Goal: Task Accomplishment & Management: Complete application form

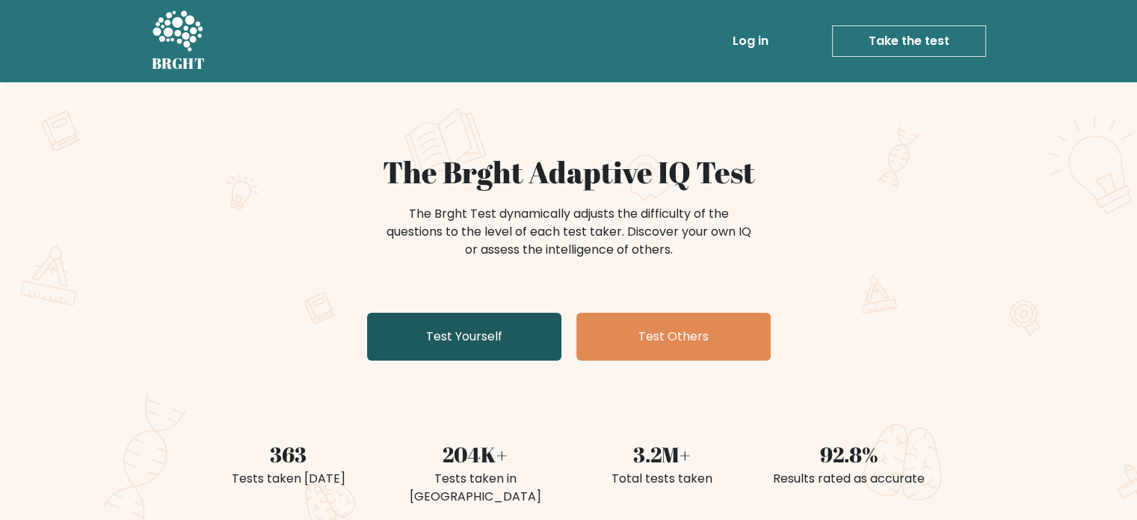
click at [465, 337] on link "Test Yourself" at bounding box center [464, 337] width 194 height 48
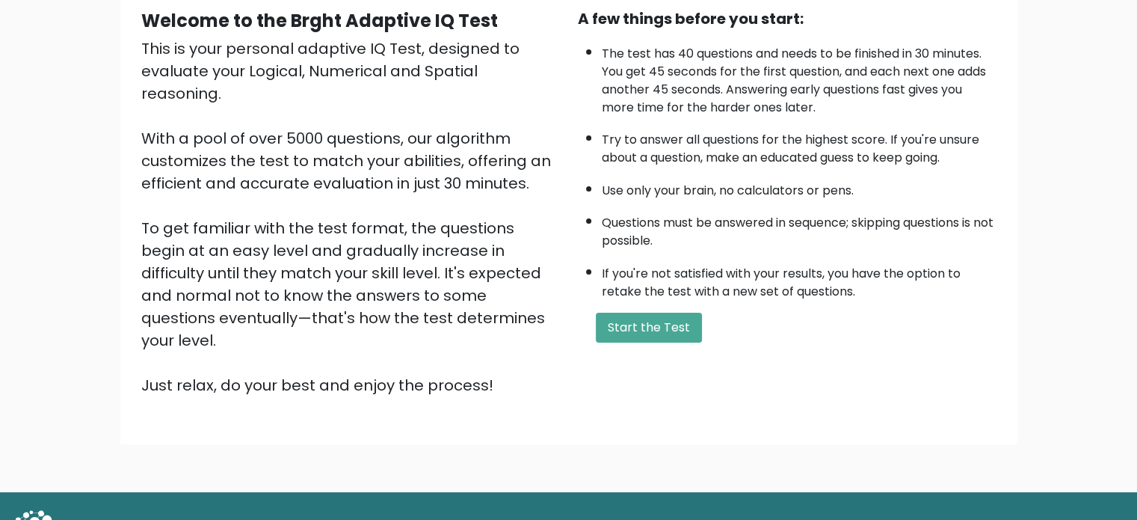
scroll to position [150, 0]
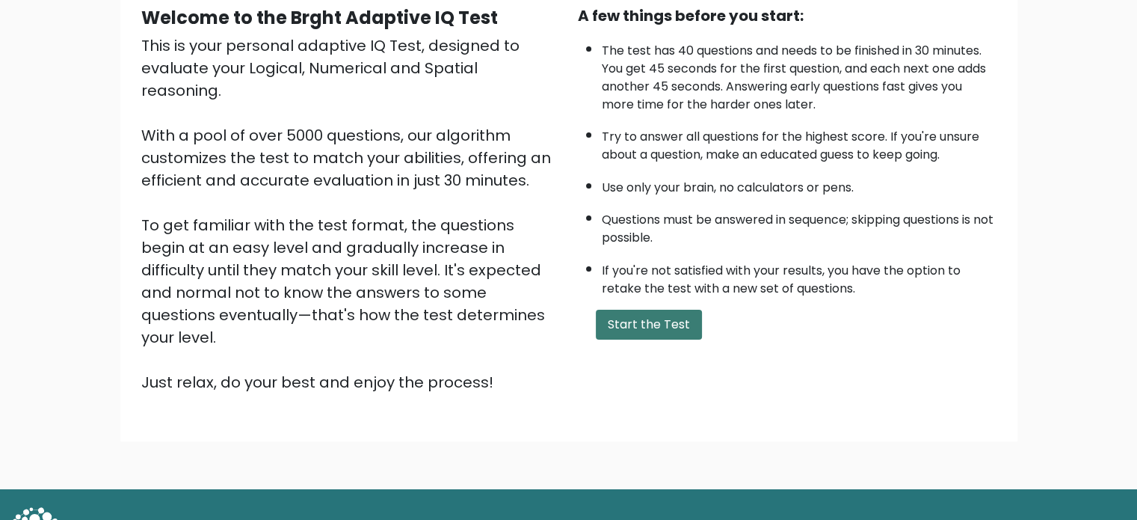
click at [648, 319] on button "Start the Test" at bounding box center [649, 325] width 106 height 30
click at [643, 322] on button "Start the Test" at bounding box center [649, 325] width 106 height 30
click at [634, 316] on button "Start the Test" at bounding box center [649, 325] width 106 height 30
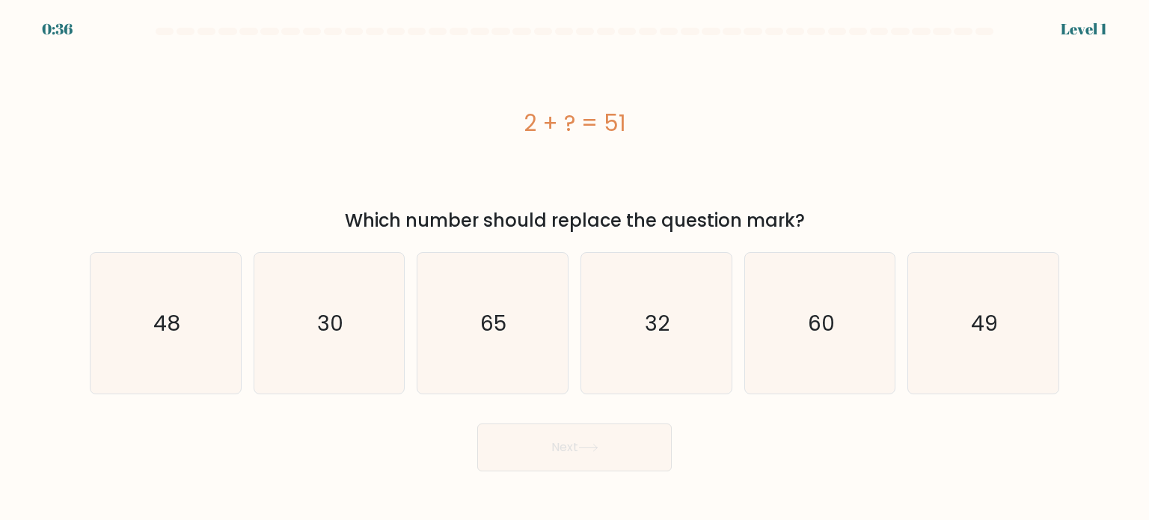
click at [993, 161] on div "2 + ? = 51" at bounding box center [574, 123] width 969 height 156
click at [1014, 337] on icon "49" at bounding box center [982, 323] width 141 height 141
click at [575, 268] on input "f. 49" at bounding box center [574, 263] width 1 height 7
radio input "true"
click at [574, 461] on button "Next" at bounding box center [574, 447] width 194 height 48
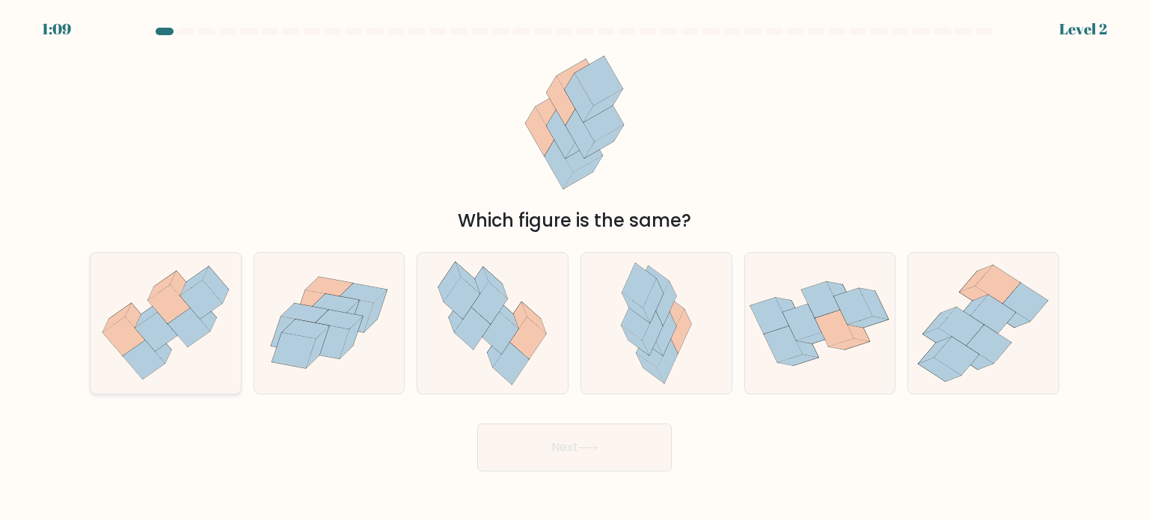
click at [159, 312] on icon at bounding box center [168, 304] width 42 height 39
click at [574, 268] on input "a." at bounding box center [574, 263] width 1 height 7
radio input "true"
click at [556, 461] on button "Next" at bounding box center [574, 447] width 194 height 48
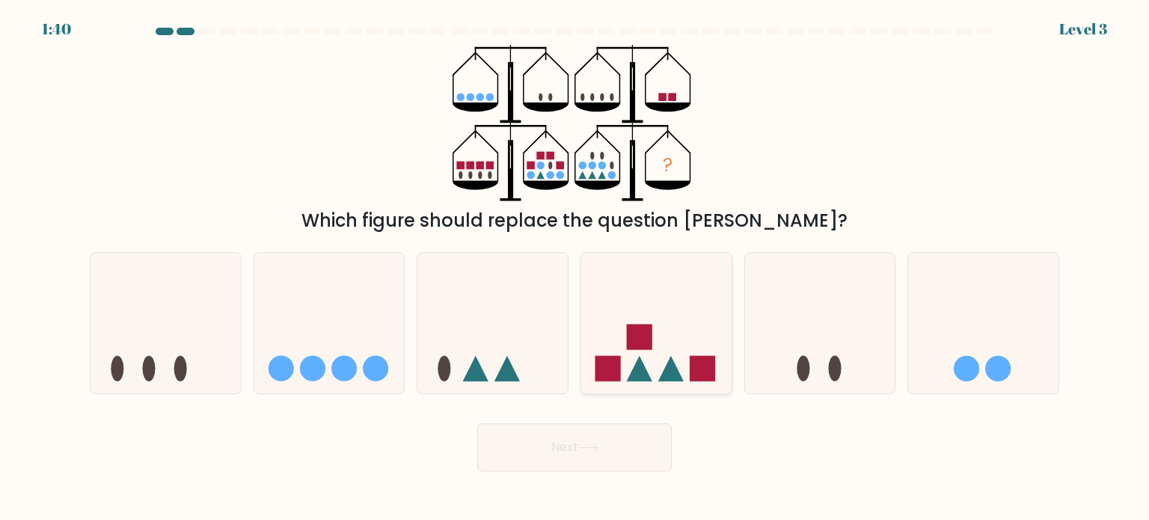
click at [671, 349] on icon at bounding box center [656, 323] width 150 height 124
click at [575, 268] on input "d." at bounding box center [574, 263] width 1 height 7
radio input "true"
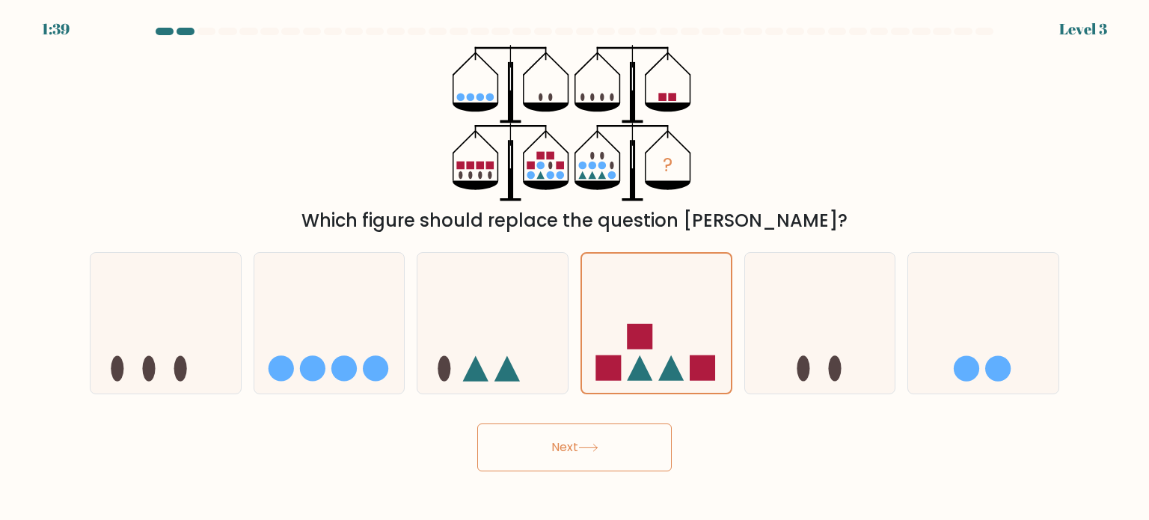
drag, startPoint x: 551, startPoint y: 448, endPoint x: 629, endPoint y: 224, distance: 237.4
click at [551, 446] on button "Next" at bounding box center [574, 447] width 194 height 48
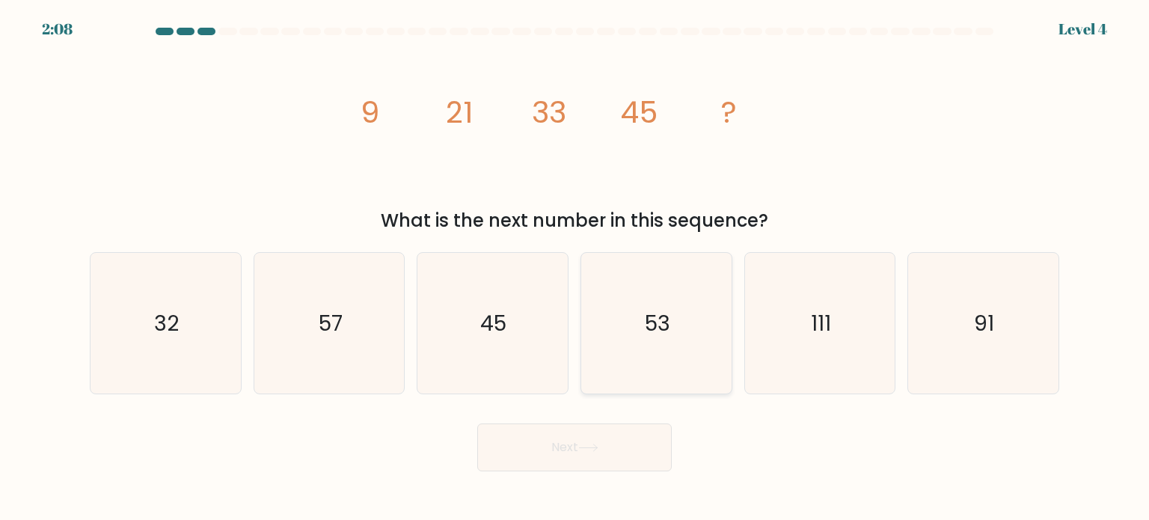
click at [653, 322] on text "53" at bounding box center [657, 322] width 25 height 30
click at [575, 268] on input "d. 53" at bounding box center [574, 263] width 1 height 7
radio input "true"
click at [567, 452] on button "Next" at bounding box center [574, 447] width 194 height 48
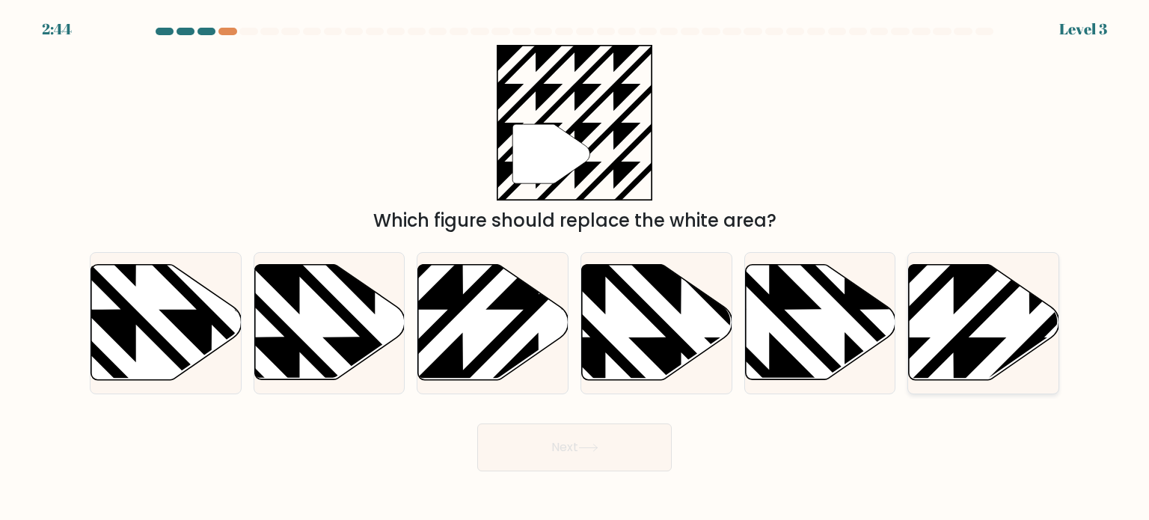
click at [978, 302] on icon at bounding box center [984, 322] width 150 height 115
click at [575, 268] on input "f." at bounding box center [574, 263] width 1 height 7
radio input "true"
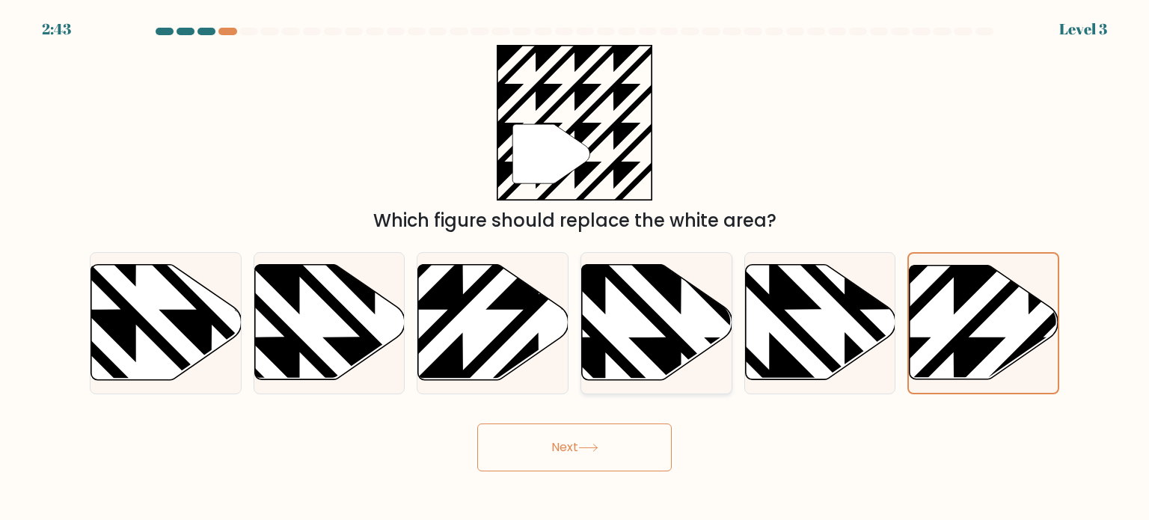
drag, startPoint x: 589, startPoint y: 443, endPoint x: 612, endPoint y: 295, distance: 149.1
click at [589, 442] on button "Next" at bounding box center [574, 447] width 194 height 48
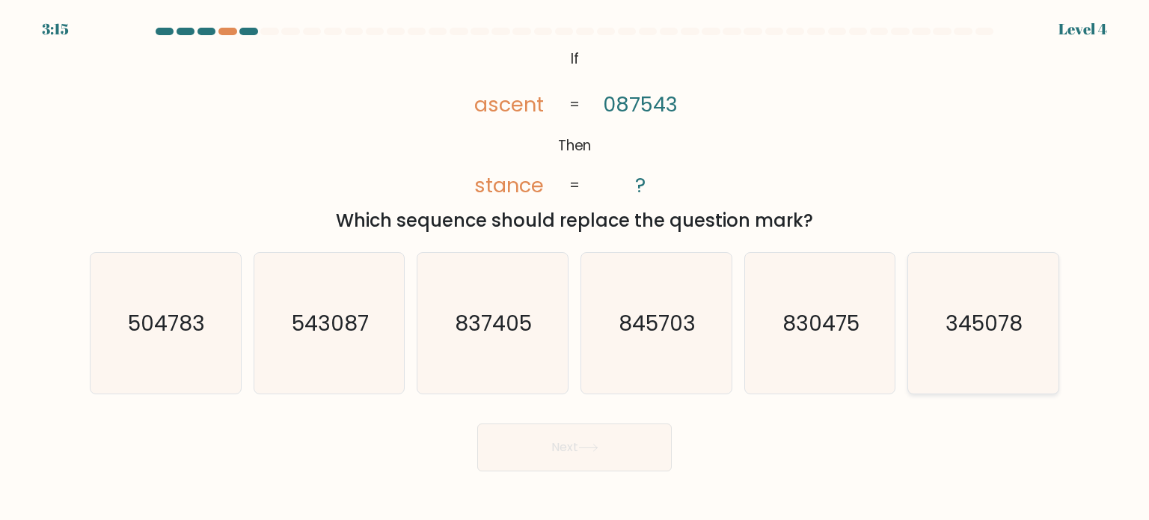
click at [963, 334] on text "345078" at bounding box center [984, 322] width 77 height 30
click at [575, 268] on input "f. 345078" at bounding box center [574, 263] width 1 height 7
radio input "true"
drag, startPoint x: 589, startPoint y: 440, endPoint x: 643, endPoint y: 257, distance: 191.2
click at [589, 440] on button "Next" at bounding box center [574, 447] width 194 height 48
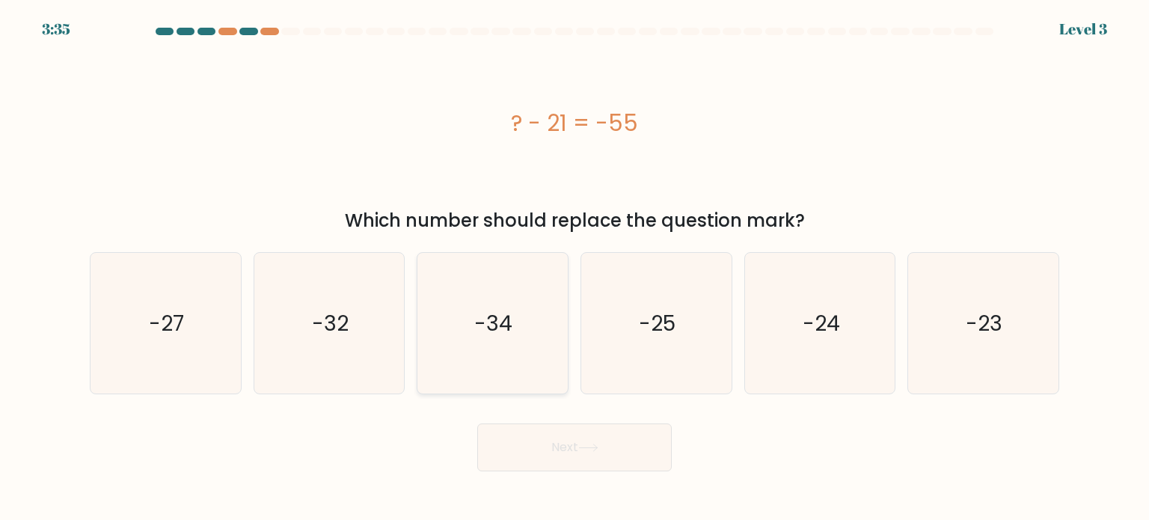
click at [517, 320] on icon "-34" at bounding box center [492, 323] width 141 height 141
click at [574, 268] on input "c. -34" at bounding box center [574, 263] width 1 height 7
radio input "true"
click at [553, 466] on button "Next" at bounding box center [574, 447] width 194 height 48
click at [544, 455] on button "Next" at bounding box center [574, 447] width 194 height 48
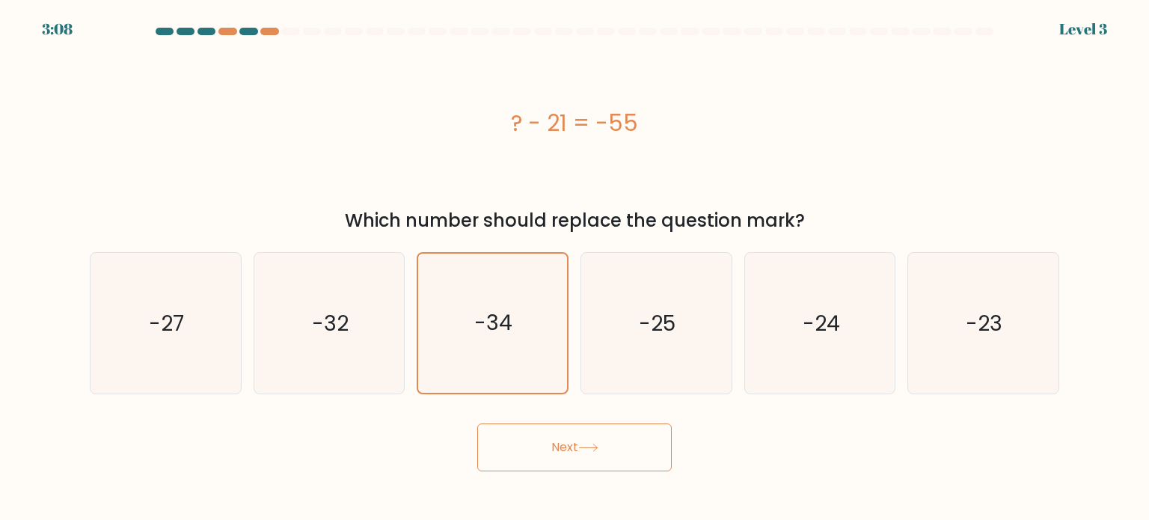
click at [571, 447] on button "Next" at bounding box center [574, 447] width 194 height 48
click at [1075, 113] on form "a." at bounding box center [574, 249] width 1149 height 443
click at [569, 446] on button "Next" at bounding box center [574, 447] width 194 height 48
click at [353, 319] on icon "-32" at bounding box center [329, 323] width 141 height 141
click at [574, 268] on input "b. -32" at bounding box center [574, 263] width 1 height 7
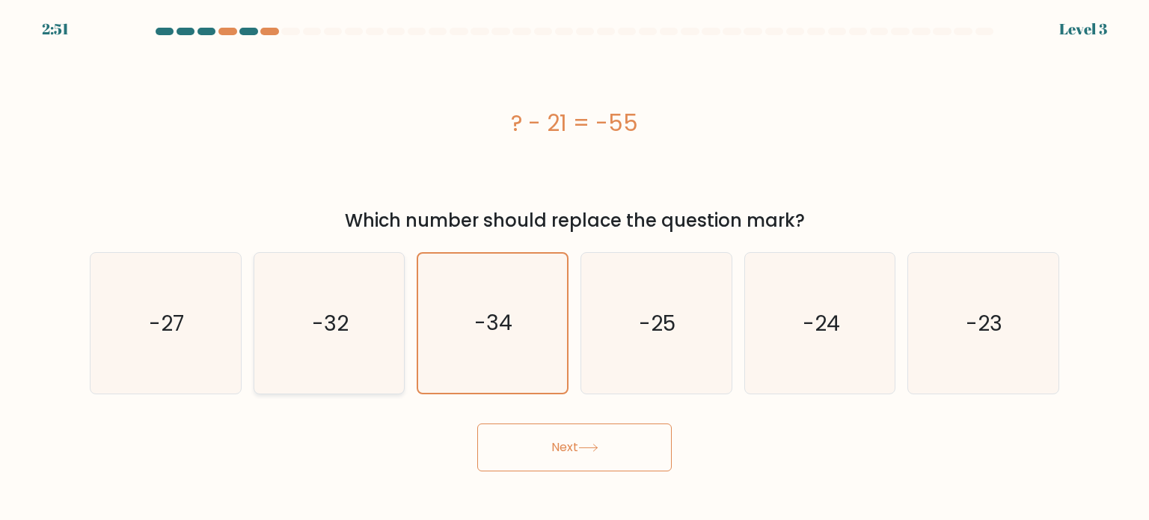
radio input "true"
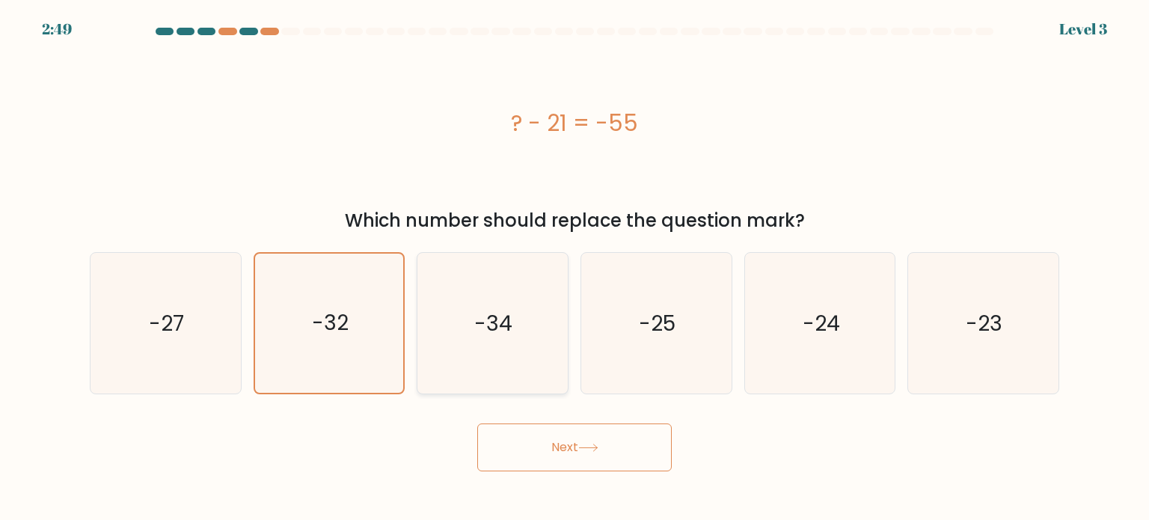
click at [501, 334] on text "-34" at bounding box center [494, 322] width 38 height 30
click at [574, 268] on input "c. -34" at bounding box center [574, 263] width 1 height 7
radio input "true"
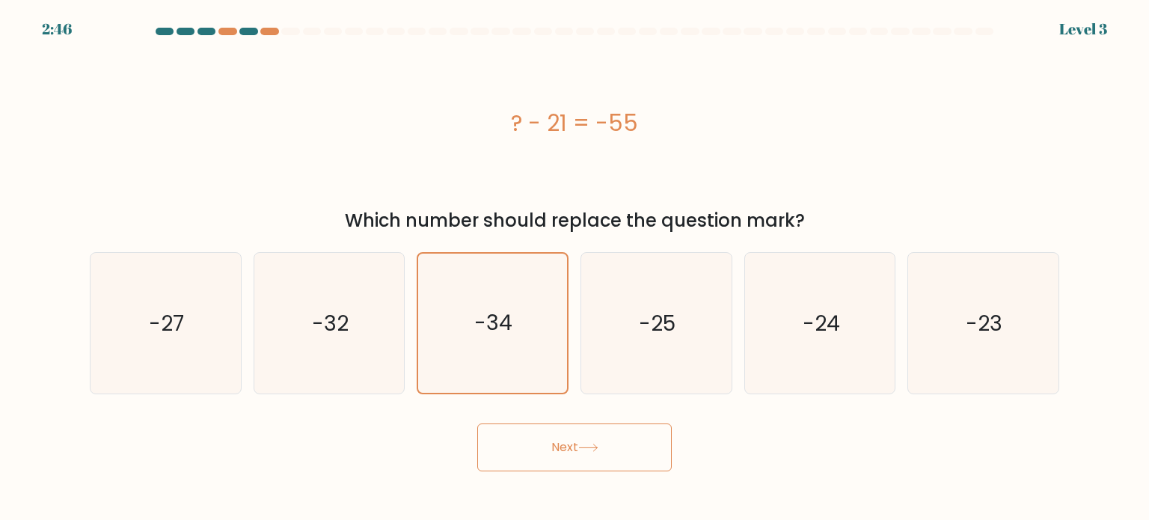
click at [567, 449] on button "Next" at bounding box center [574, 447] width 194 height 48
click at [579, 457] on button "Next" at bounding box center [574, 447] width 194 height 48
drag, startPoint x: 879, startPoint y: 75, endPoint x: 741, endPoint y: 127, distance: 147.2
click at [879, 75] on div "? - 21 = -55" at bounding box center [574, 123] width 969 height 156
click at [503, 312] on text "-34" at bounding box center [494, 322] width 38 height 30
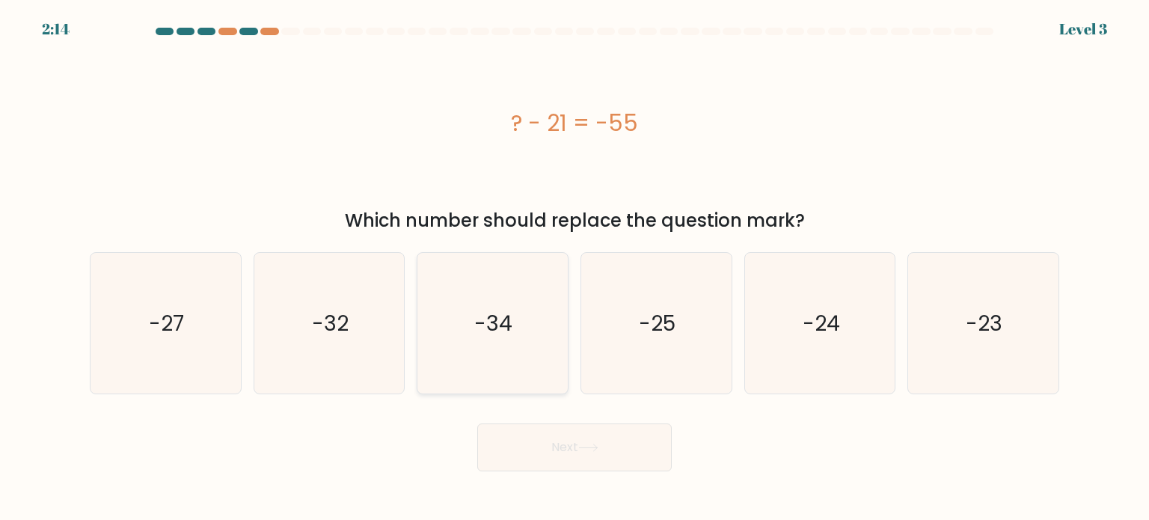
click at [574, 268] on input "c. -34" at bounding box center [574, 263] width 1 height 7
radio input "true"
click at [549, 443] on button "Next" at bounding box center [574, 447] width 194 height 48
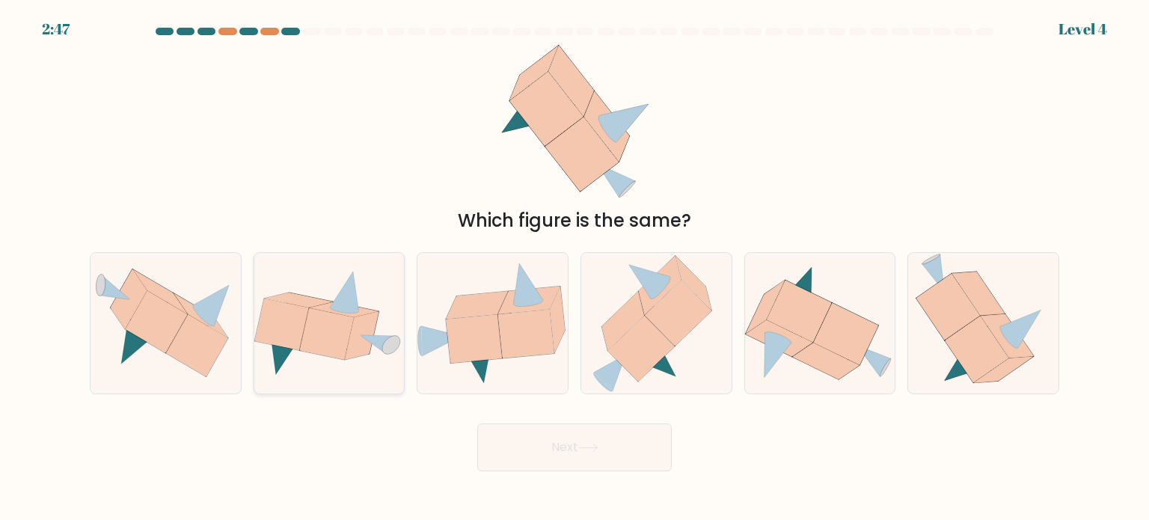
click at [316, 328] on icon at bounding box center [326, 334] width 54 height 52
click at [574, 268] on input "b." at bounding box center [574, 263] width 1 height 7
radio input "true"
click at [601, 435] on button "Next" at bounding box center [574, 447] width 194 height 48
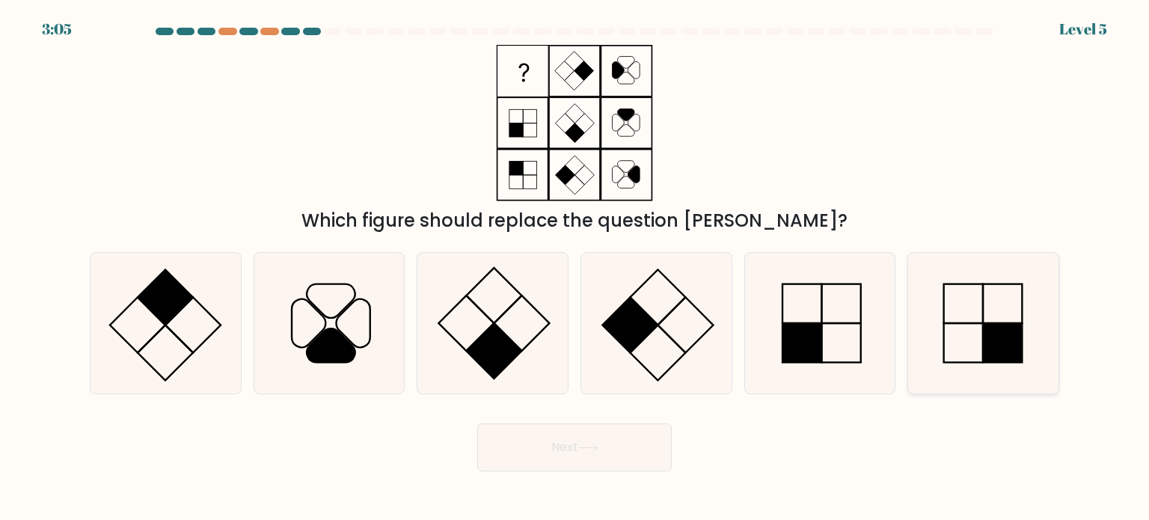
click at [1004, 335] on rect at bounding box center [1002, 342] width 39 height 39
click at [575, 268] on input "f." at bounding box center [574, 263] width 1 height 7
radio input "true"
click at [571, 433] on button "Next" at bounding box center [574, 447] width 194 height 48
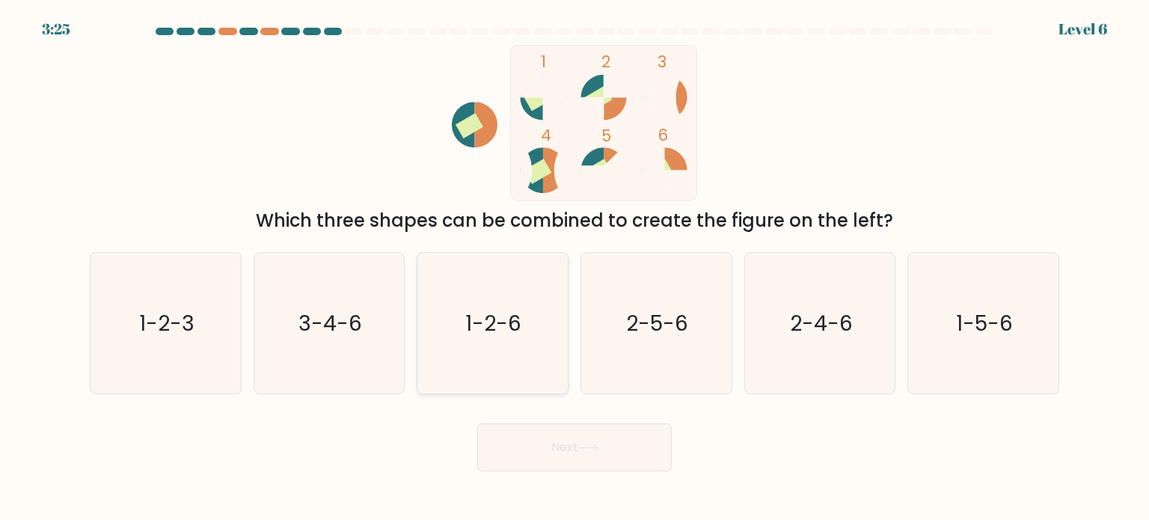
click at [511, 319] on text "1-2-6" at bounding box center [494, 322] width 56 height 30
click at [574, 268] on input "c. 1-2-6" at bounding box center [574, 263] width 1 height 7
radio input "true"
drag, startPoint x: 586, startPoint y: 463, endPoint x: 586, endPoint y: 439, distance: 23.9
click at [586, 462] on button "Next" at bounding box center [574, 447] width 194 height 48
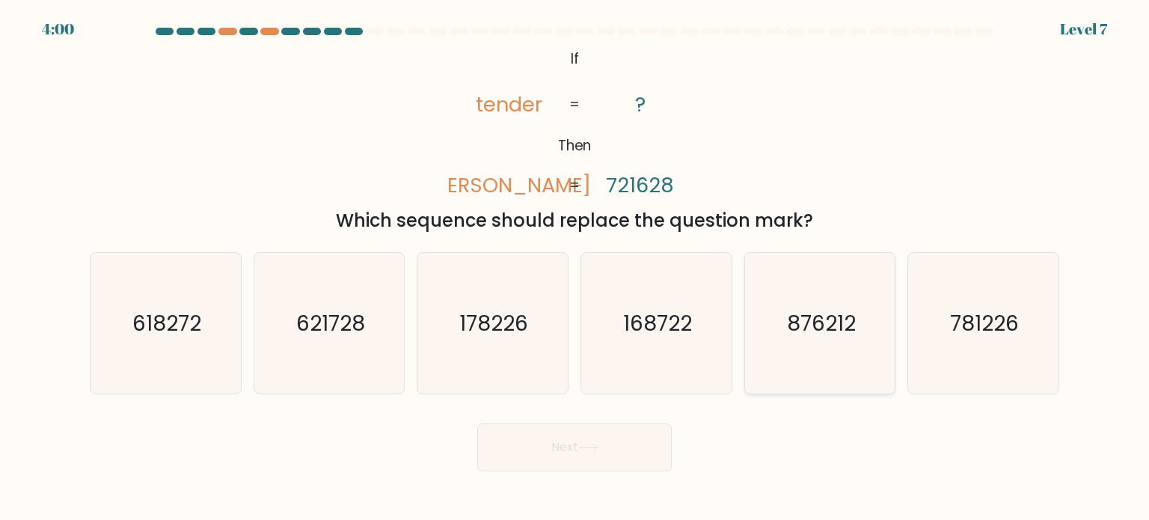
click at [823, 339] on icon "876212" at bounding box center [819, 323] width 141 height 141
click at [575, 268] on input "e. 876212" at bounding box center [574, 263] width 1 height 7
radio input "true"
click at [576, 445] on button "Next" at bounding box center [574, 447] width 194 height 48
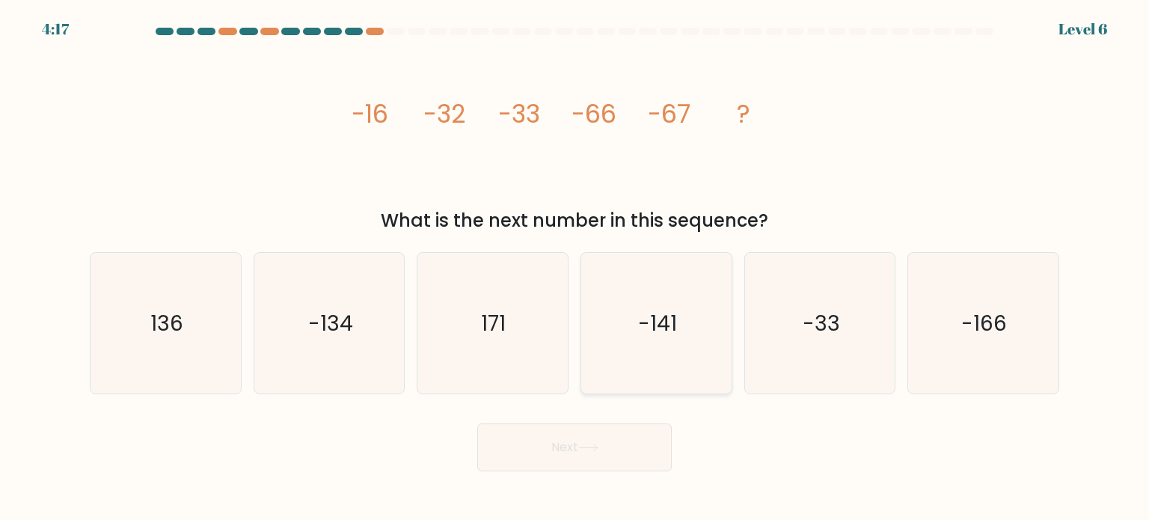
click at [649, 322] on text "-141" at bounding box center [657, 322] width 39 height 30
click at [575, 268] on input "d. -141" at bounding box center [574, 263] width 1 height 7
radio input "true"
click at [612, 457] on button "Next" at bounding box center [574, 447] width 194 height 48
click at [577, 446] on button "Next" at bounding box center [574, 447] width 194 height 48
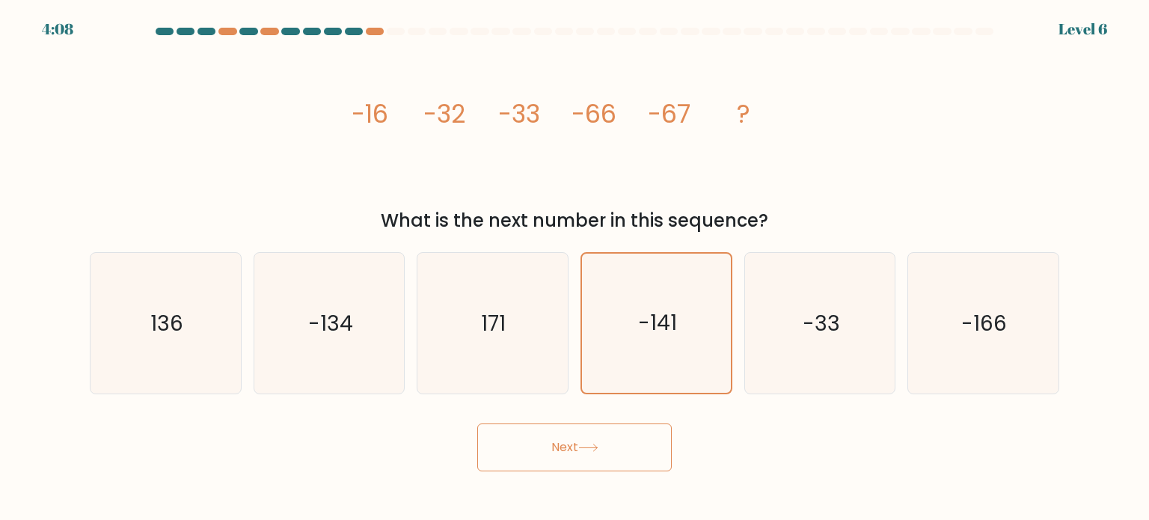
click at [701, 152] on icon "image/svg+xml -16 -32 -33 -66 -67 ?" at bounding box center [574, 123] width 449 height 156
click at [574, 449] on button "Next" at bounding box center [574, 447] width 194 height 48
click at [577, 454] on button "Next" at bounding box center [574, 447] width 194 height 48
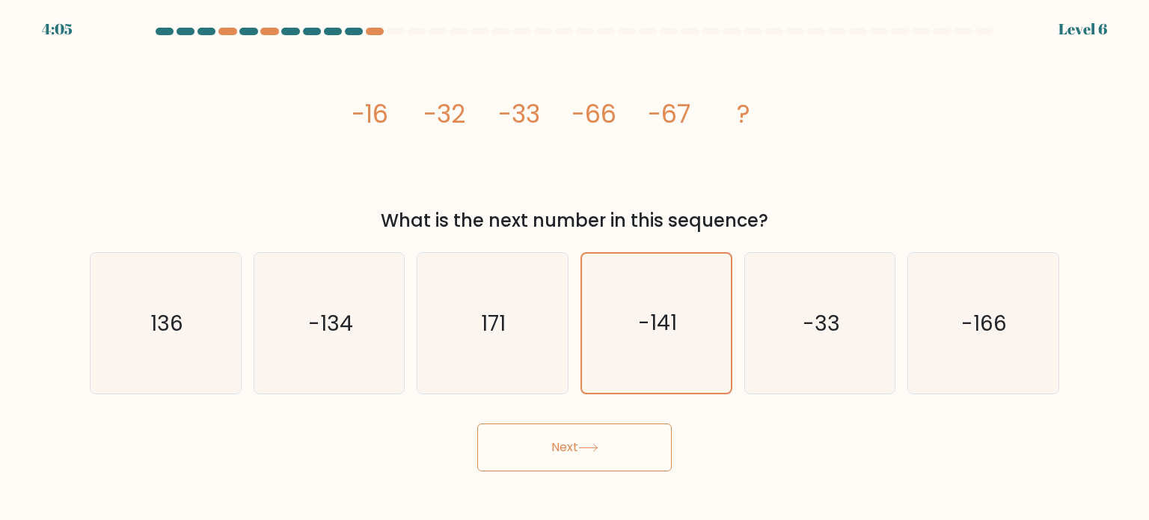
click at [577, 454] on button "Next" at bounding box center [574, 447] width 194 height 48
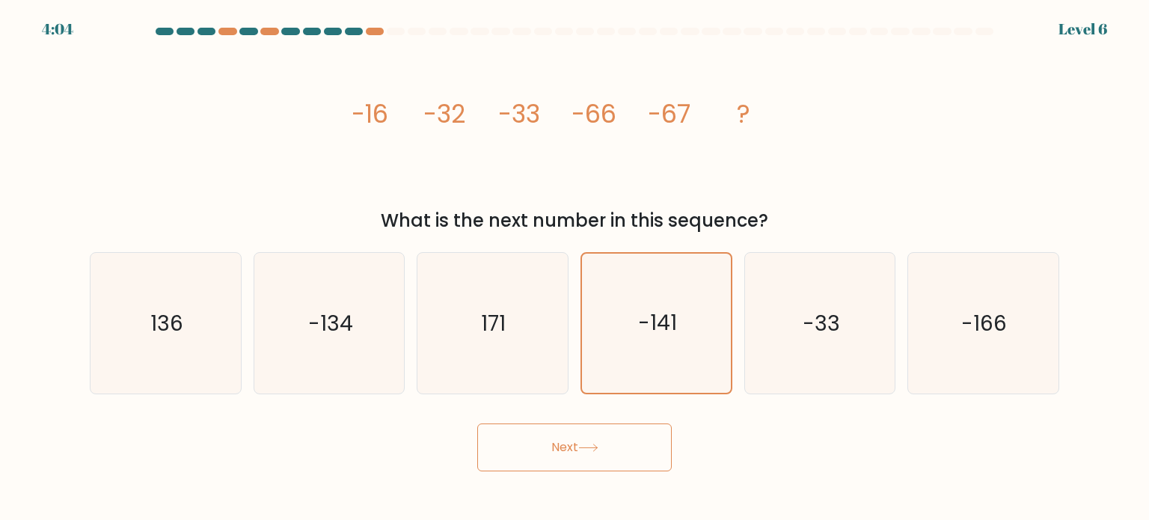
click at [577, 454] on button "Next" at bounding box center [574, 447] width 194 height 48
click at [683, 322] on icon "-141" at bounding box center [656, 323] width 141 height 141
click at [575, 268] on input "d. -141" at bounding box center [574, 263] width 1 height 7
radio input "true"
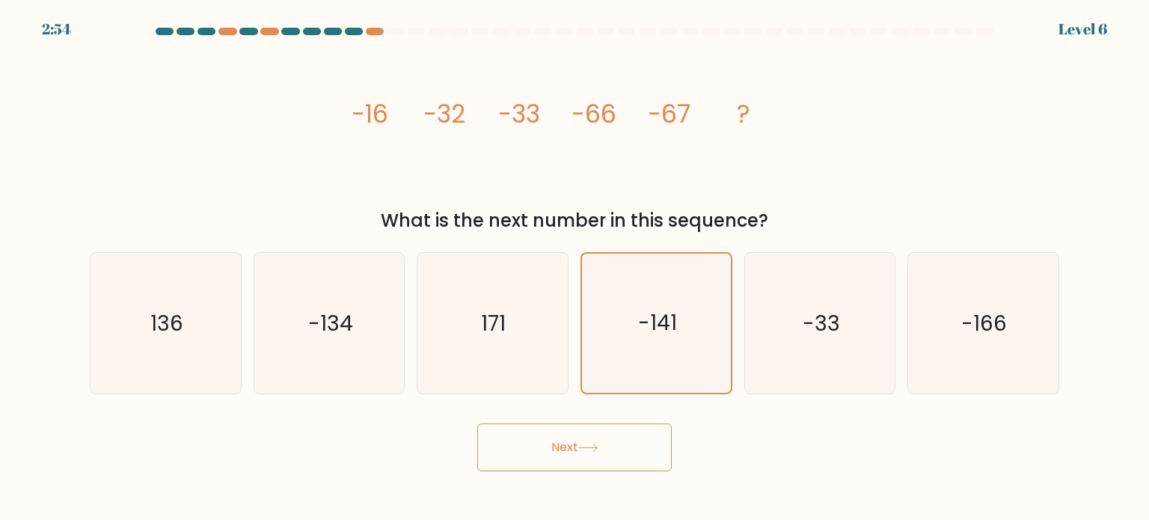
click at [610, 458] on button "Next" at bounding box center [574, 447] width 194 height 48
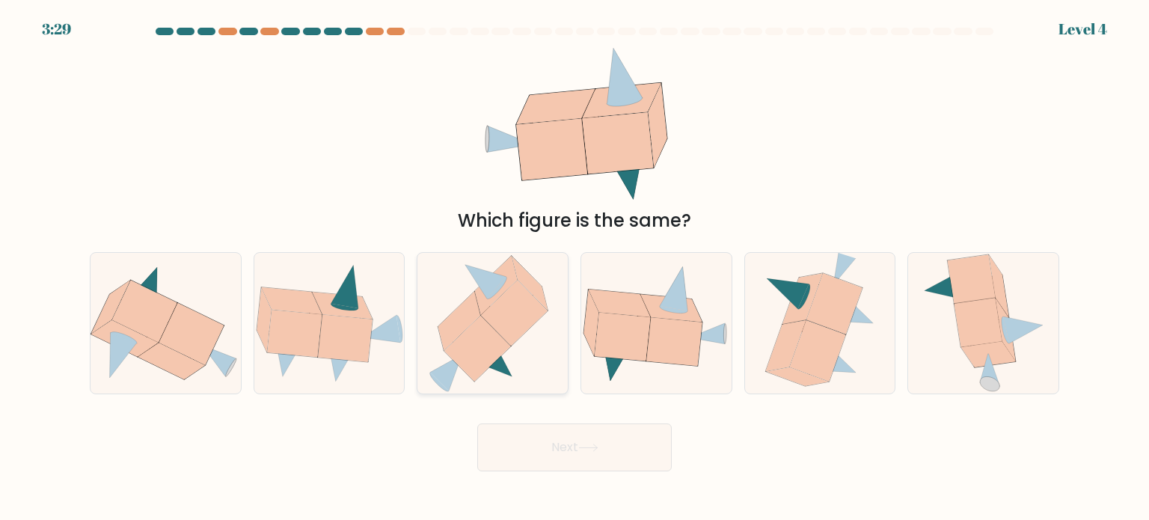
click at [499, 349] on icon at bounding box center [477, 349] width 67 height 66
click at [574, 268] on input "c." at bounding box center [574, 263] width 1 height 7
radio input "true"
click at [581, 459] on button "Next" at bounding box center [574, 447] width 194 height 48
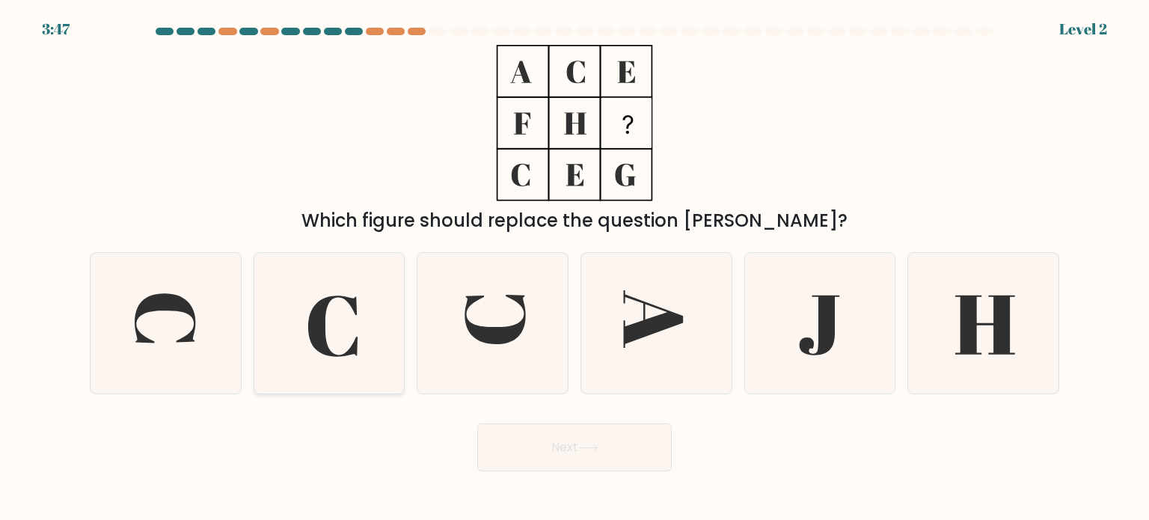
click at [359, 280] on icon at bounding box center [329, 323] width 141 height 141
click at [574, 268] on input "b." at bounding box center [574, 263] width 1 height 7
radio input "true"
click at [589, 440] on button "Next" at bounding box center [574, 447] width 194 height 48
drag, startPoint x: 558, startPoint y: 464, endPoint x: 562, endPoint y: 451, distance: 13.3
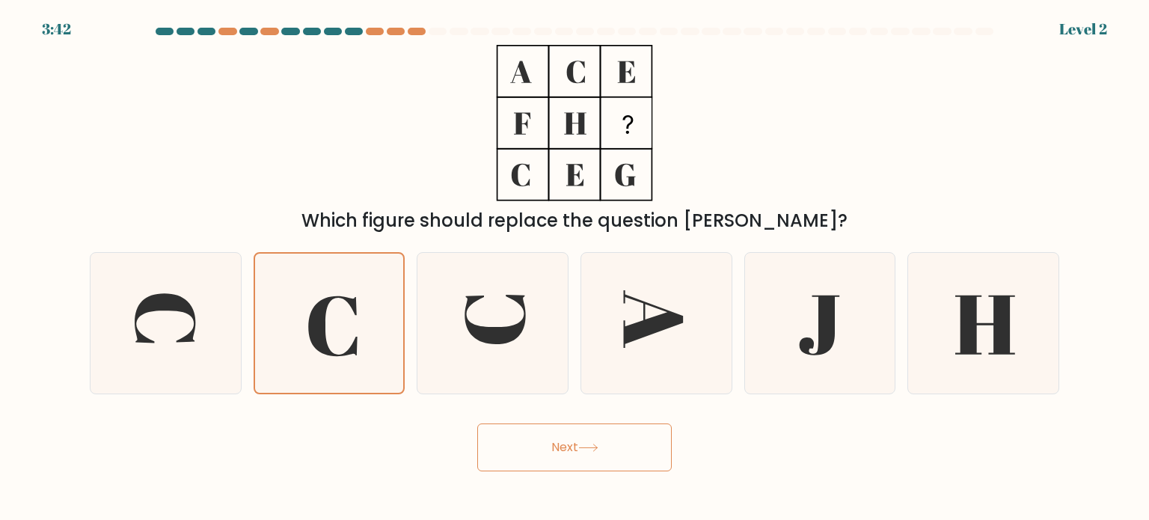
click at [558, 457] on button "Next" at bounding box center [574, 447] width 194 height 48
click at [562, 451] on button "Next" at bounding box center [574, 447] width 194 height 48
click at [563, 450] on button "Next" at bounding box center [574, 447] width 194 height 48
click at [569, 448] on button "Next" at bounding box center [574, 447] width 194 height 48
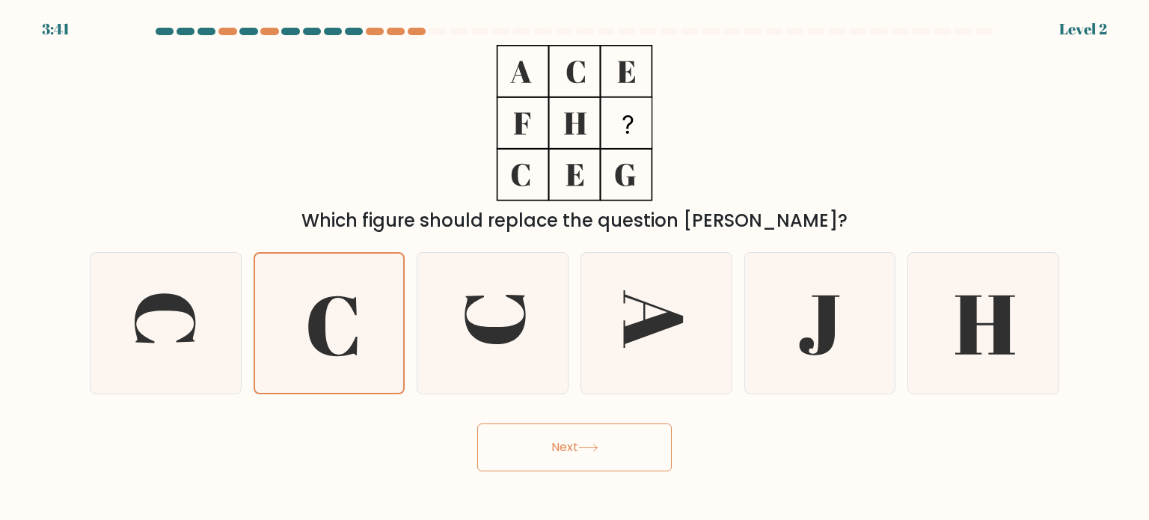
click at [578, 445] on button "Next" at bounding box center [574, 447] width 194 height 48
click at [589, 442] on button "Next" at bounding box center [574, 447] width 194 height 48
click at [594, 438] on button "Next" at bounding box center [574, 447] width 194 height 48
click at [595, 438] on button "Next" at bounding box center [574, 447] width 194 height 48
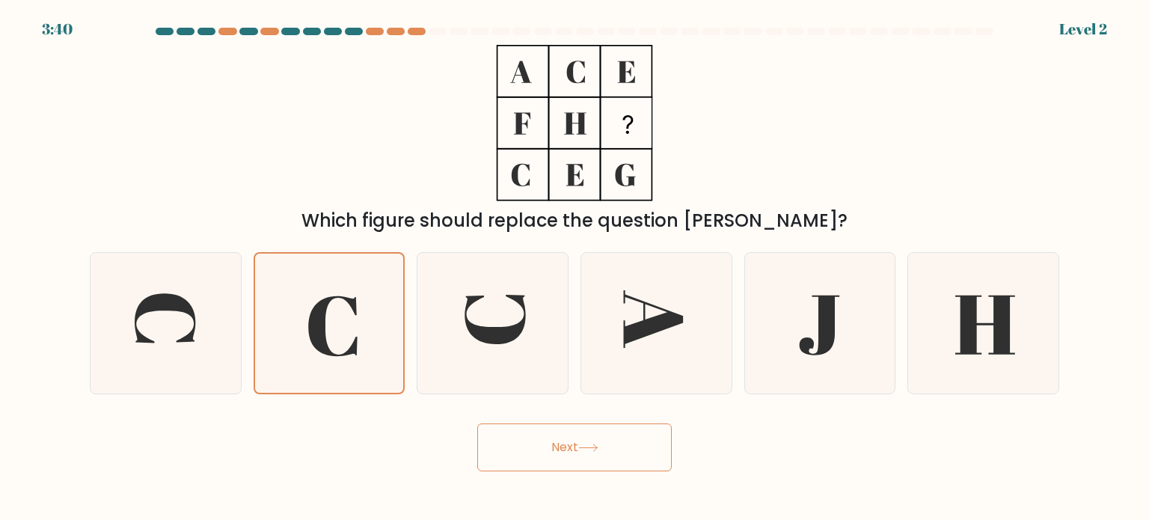
drag, startPoint x: 598, startPoint y: 436, endPoint x: 962, endPoint y: 147, distance: 464.7
click at [608, 429] on button "Next" at bounding box center [574, 447] width 194 height 48
click at [573, 434] on button "Next" at bounding box center [574, 447] width 194 height 48
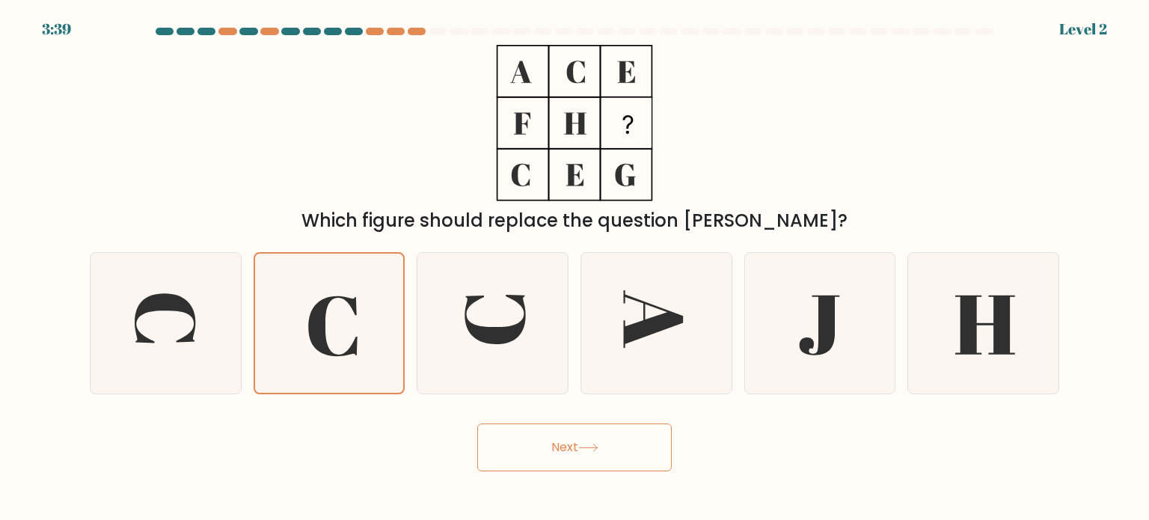
click at [574, 433] on button "Next" at bounding box center [574, 447] width 194 height 48
click at [579, 430] on button "Next" at bounding box center [574, 447] width 194 height 48
click at [580, 430] on button "Next" at bounding box center [574, 447] width 194 height 48
click at [581, 433] on button "Next" at bounding box center [574, 447] width 194 height 48
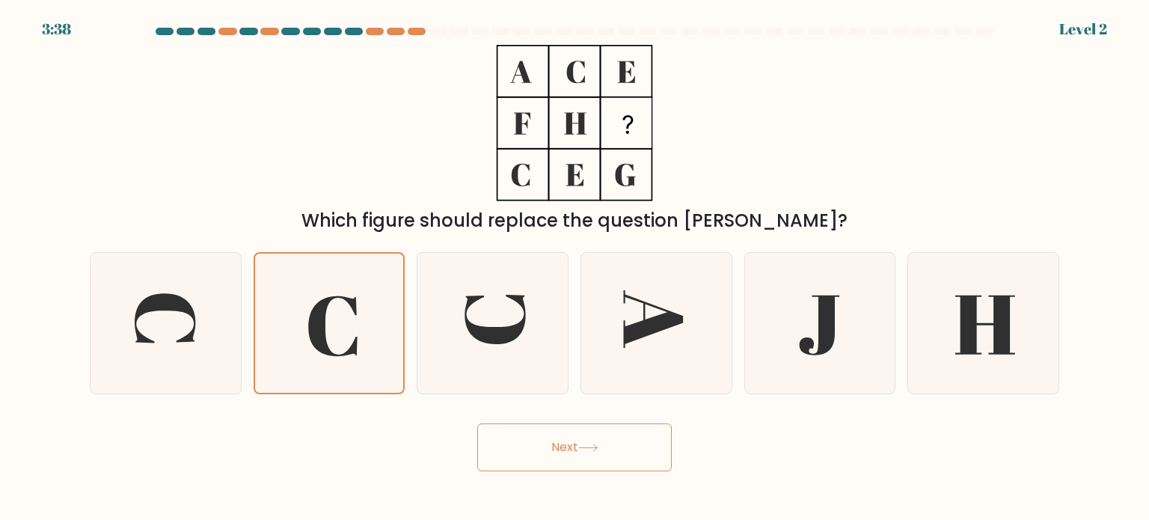
click at [581, 433] on button "Next" at bounding box center [574, 447] width 194 height 48
click at [477, 423] on button "Next" at bounding box center [574, 447] width 194 height 48
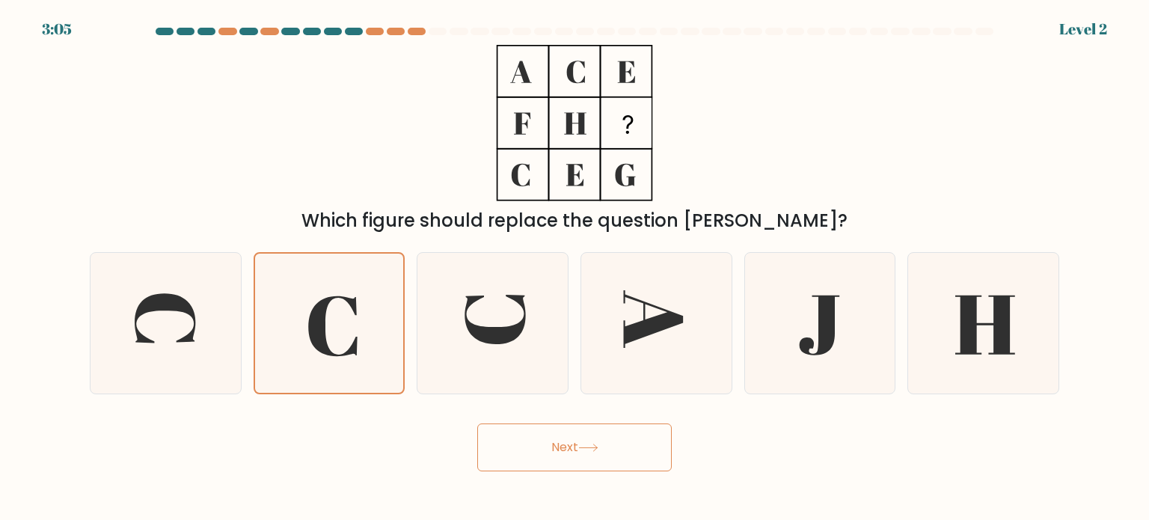
click at [477, 423] on button "Next" at bounding box center [574, 447] width 194 height 48
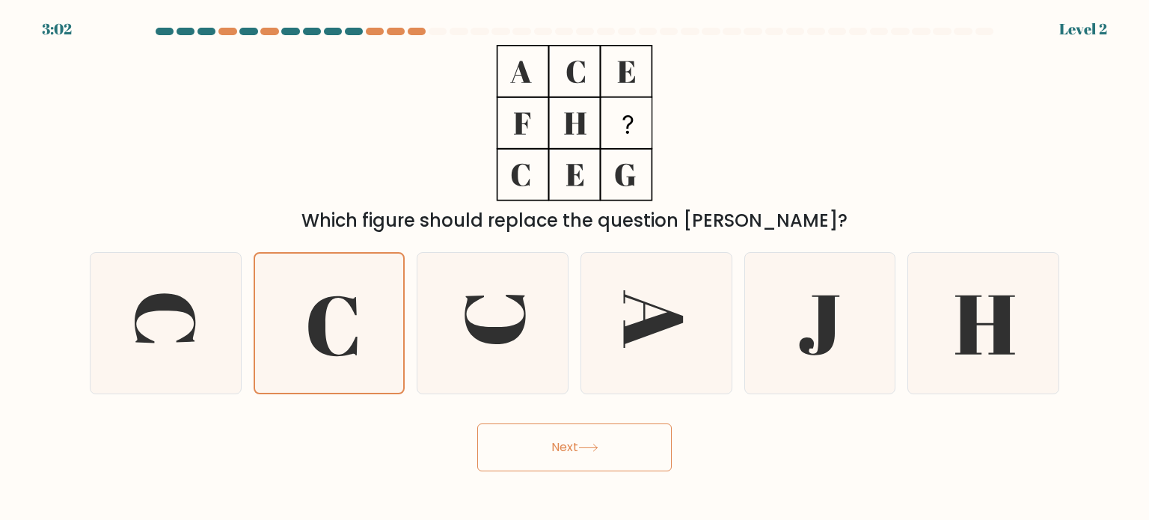
click at [477, 423] on button "Next" at bounding box center [574, 447] width 194 height 48
click at [342, 316] on icon at bounding box center [329, 323] width 141 height 141
click at [574, 268] on input "b." at bounding box center [574, 263] width 1 height 7
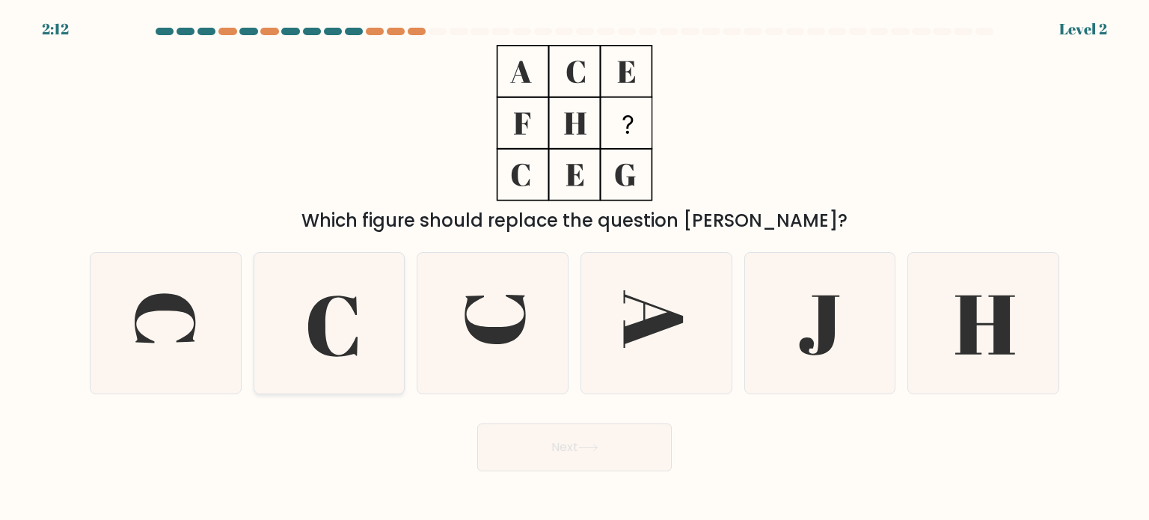
radio input "true"
click at [586, 465] on button "Next" at bounding box center [574, 447] width 194 height 48
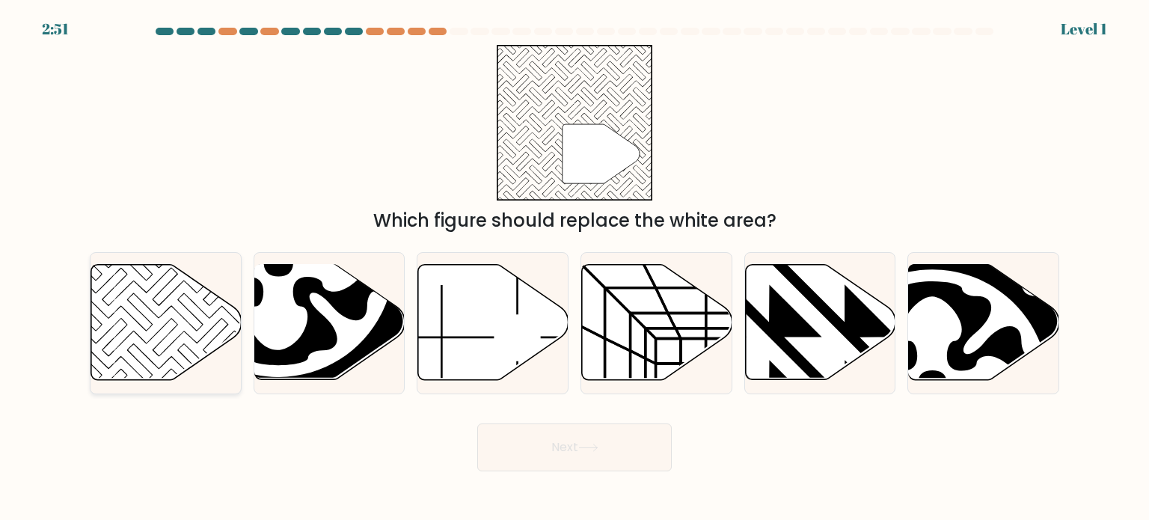
click at [133, 315] on icon at bounding box center [166, 322] width 150 height 115
click at [574, 268] on input "a." at bounding box center [574, 263] width 1 height 7
radio input "true"
click at [553, 451] on button "Next" at bounding box center [574, 447] width 194 height 48
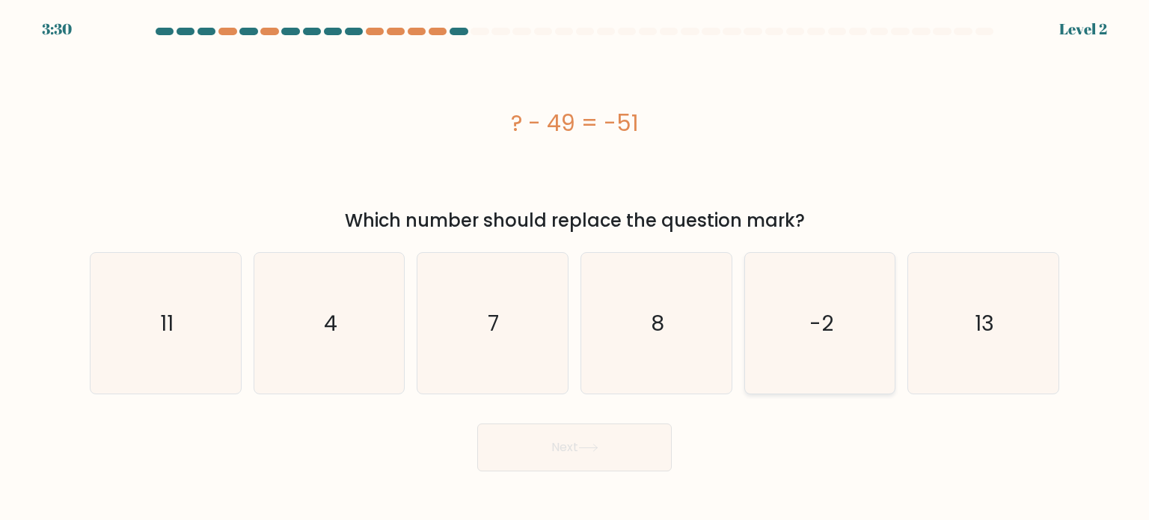
click at [846, 331] on icon "-2" at bounding box center [819, 323] width 141 height 141
click at [575, 268] on input "e. -2" at bounding box center [574, 263] width 1 height 7
radio input "true"
click at [569, 437] on button "Next" at bounding box center [574, 447] width 194 height 48
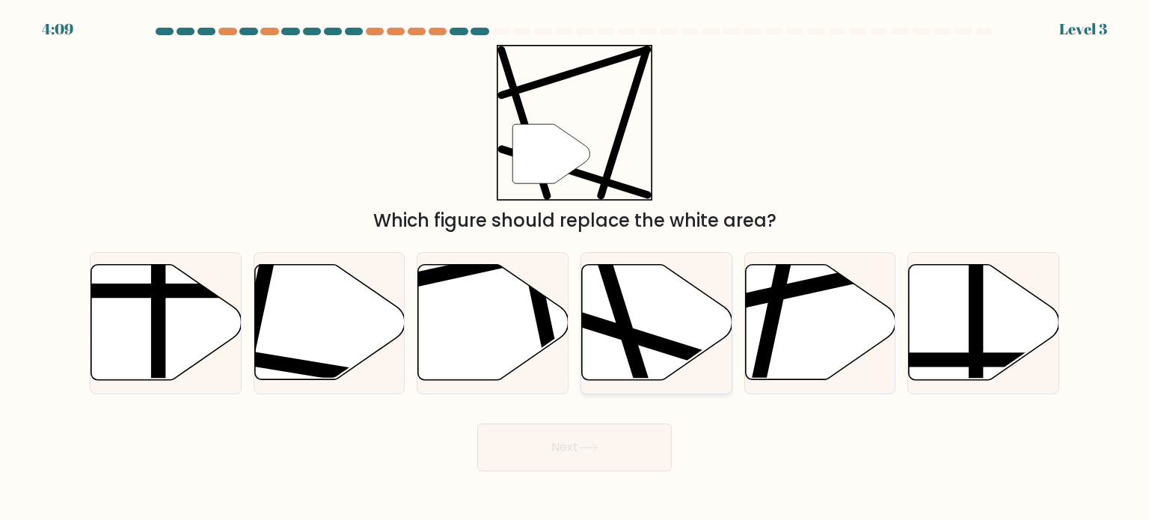
click at [648, 307] on icon at bounding box center [657, 322] width 150 height 115
click at [575, 268] on input "d." at bounding box center [574, 263] width 1 height 7
radio input "true"
click at [574, 448] on button "Next" at bounding box center [574, 447] width 194 height 48
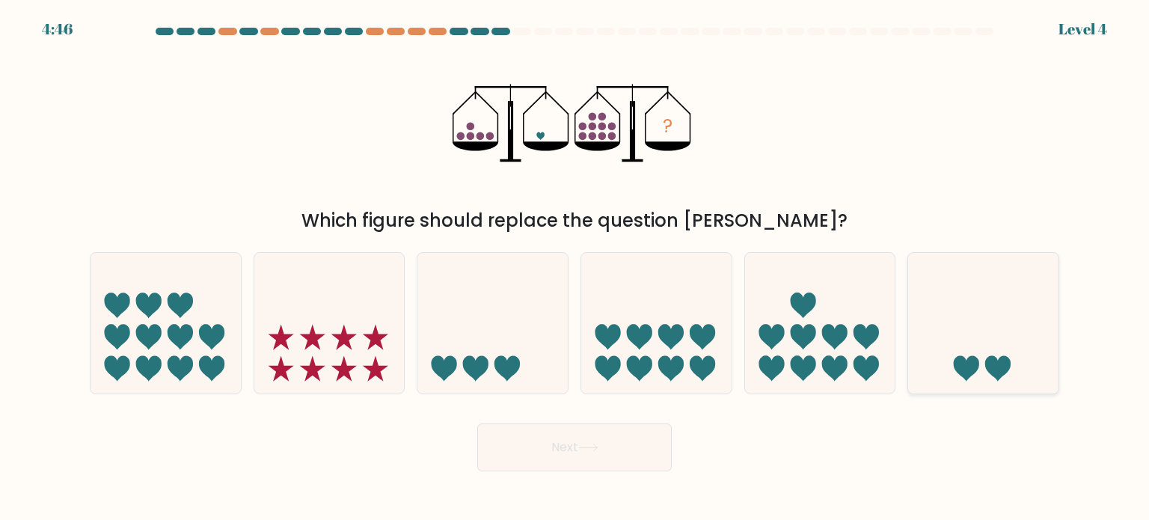
click at [1004, 352] on icon at bounding box center [983, 323] width 150 height 124
click at [575, 268] on input "f." at bounding box center [574, 263] width 1 height 7
radio input "true"
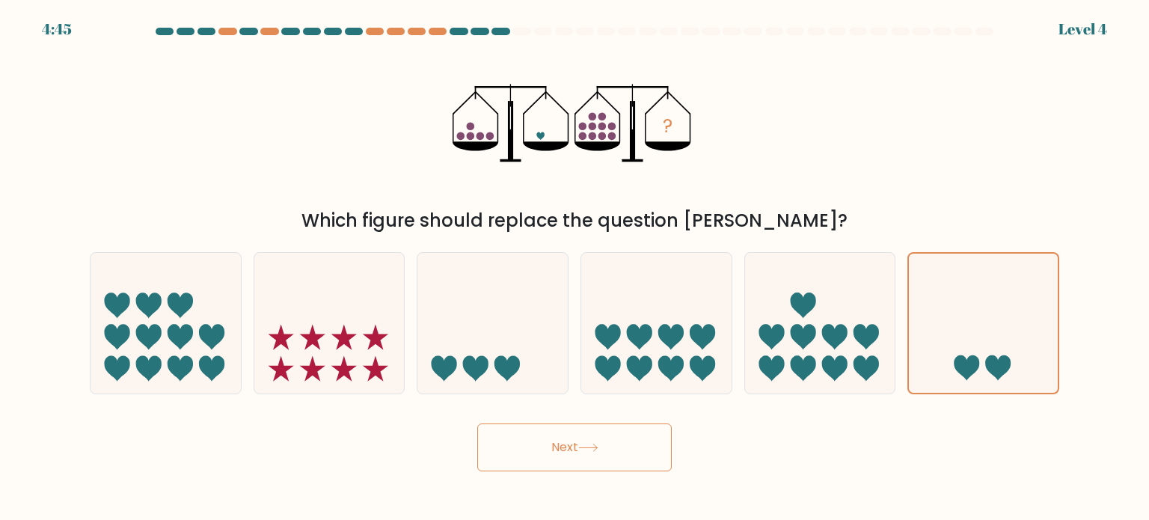
click at [559, 449] on button "Next" at bounding box center [574, 447] width 194 height 48
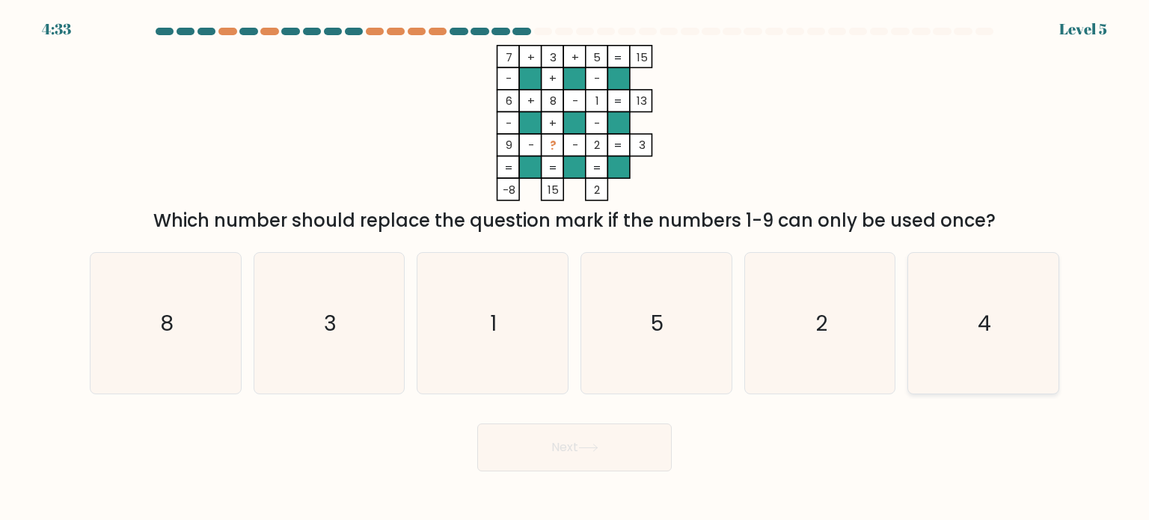
click at [971, 342] on icon "4" at bounding box center [982, 323] width 141 height 141
click at [575, 268] on input "f. 4" at bounding box center [574, 263] width 1 height 7
radio input "true"
click at [624, 451] on button "Next" at bounding box center [574, 447] width 194 height 48
click at [610, 449] on button "Next" at bounding box center [574, 447] width 194 height 48
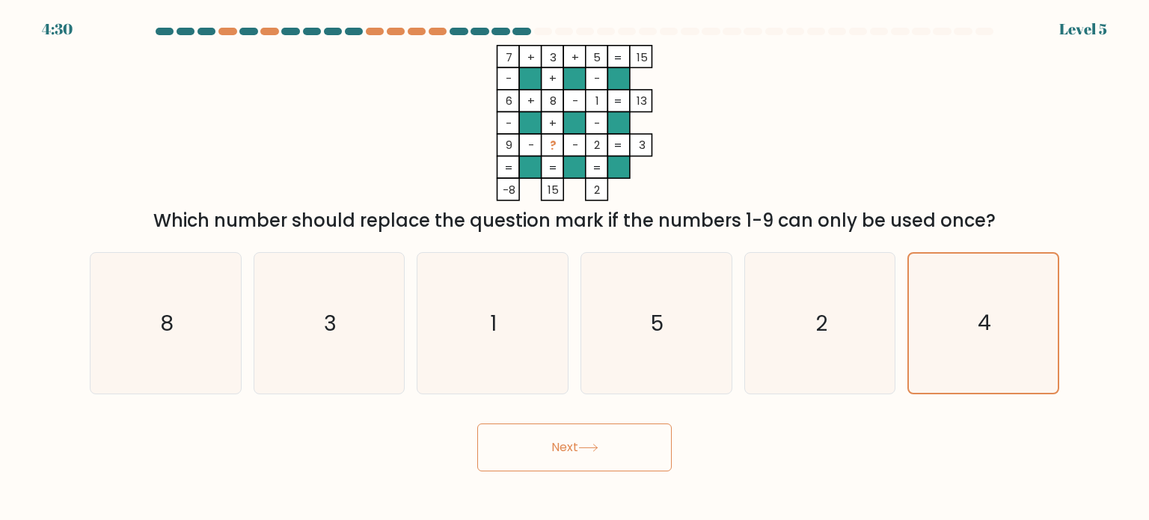
click at [610, 449] on button "Next" at bounding box center [574, 447] width 194 height 48
drag, startPoint x: 136, startPoint y: 439, endPoint x: 153, endPoint y: 439, distance: 16.5
click at [136, 439] on div "Next" at bounding box center [574, 441] width 987 height 59
click at [1009, 312] on icon "4" at bounding box center [982, 322] width 139 height 139
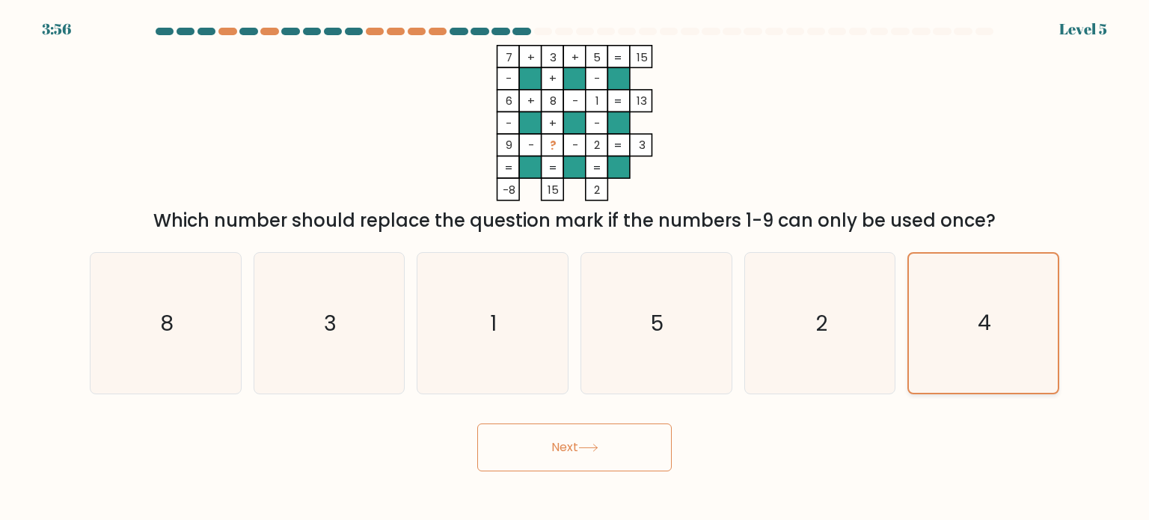
click at [575, 268] on input "f. 4" at bounding box center [574, 263] width 1 height 7
drag, startPoint x: 823, startPoint y: 319, endPoint x: 889, endPoint y: 318, distance: 66.6
click at [823, 319] on text "2" at bounding box center [821, 322] width 12 height 30
click at [575, 268] on input "e. 2" at bounding box center [574, 263] width 1 height 7
radio input "true"
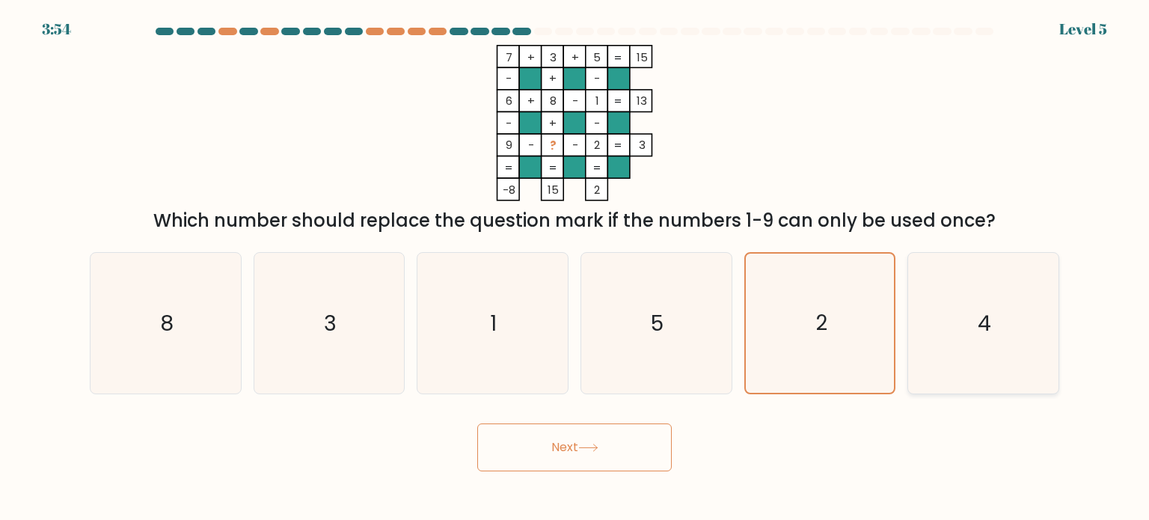
click at [971, 319] on icon "4" at bounding box center [982, 323] width 141 height 141
click at [575, 268] on input "f. 4" at bounding box center [574, 263] width 1 height 7
radio input "true"
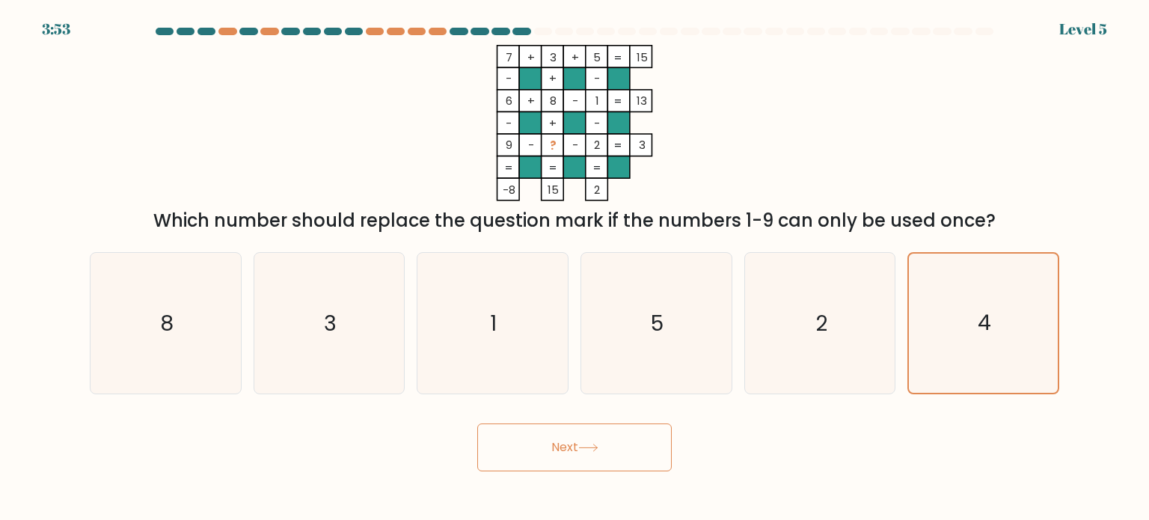
click at [571, 442] on button "Next" at bounding box center [574, 447] width 194 height 48
